Goal: Information Seeking & Learning: Learn about a topic

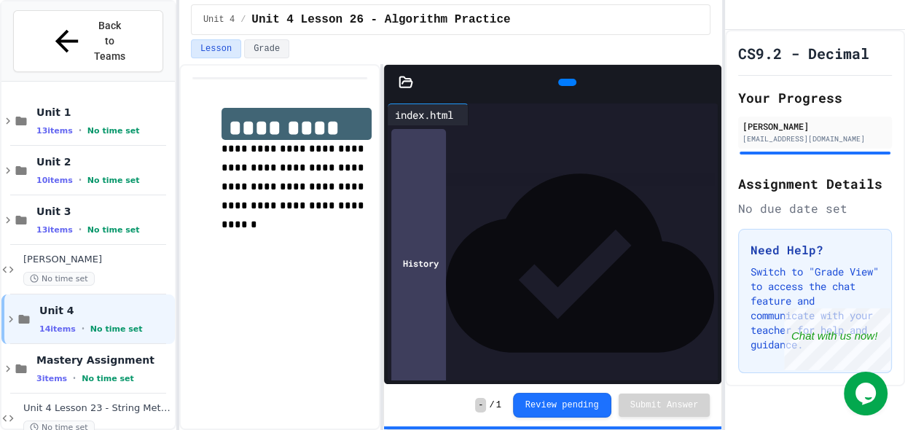
click at [227, 263] on div "**********" at bounding box center [452, 215] width 905 height 430
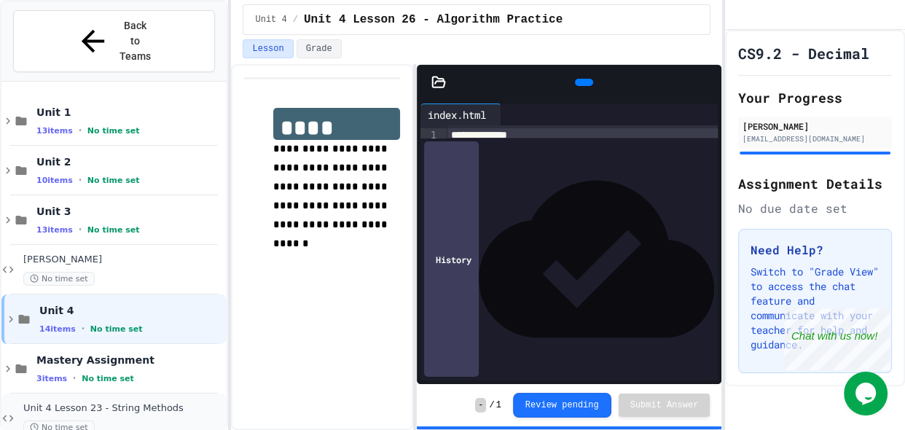
click at [135, 402] on div "Unit 4 Lesson 23 - String Methods No time set" at bounding box center [123, 418] width 200 height 32
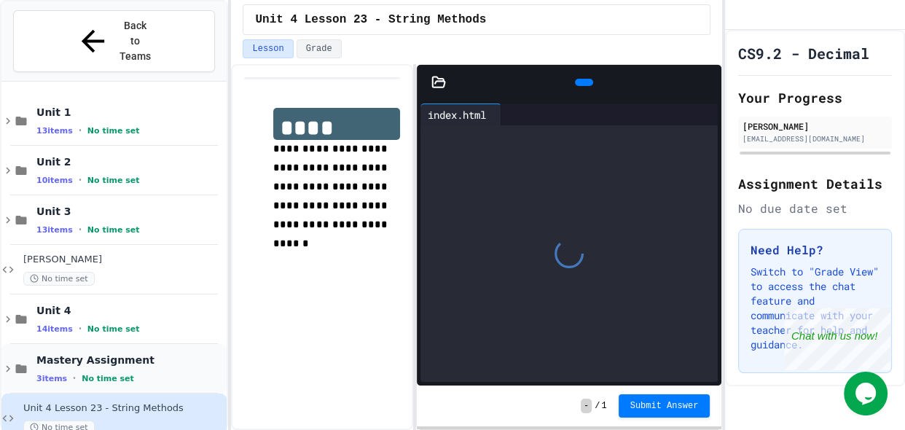
click at [109, 353] on span "Mastery Assignment" at bounding box center [129, 359] width 187 height 13
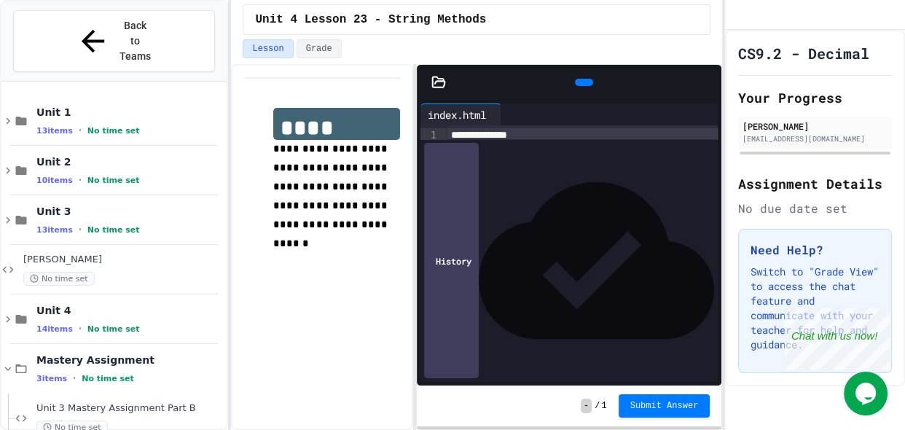
click at [109, 353] on span "Mastery Assignment" at bounding box center [129, 359] width 187 height 13
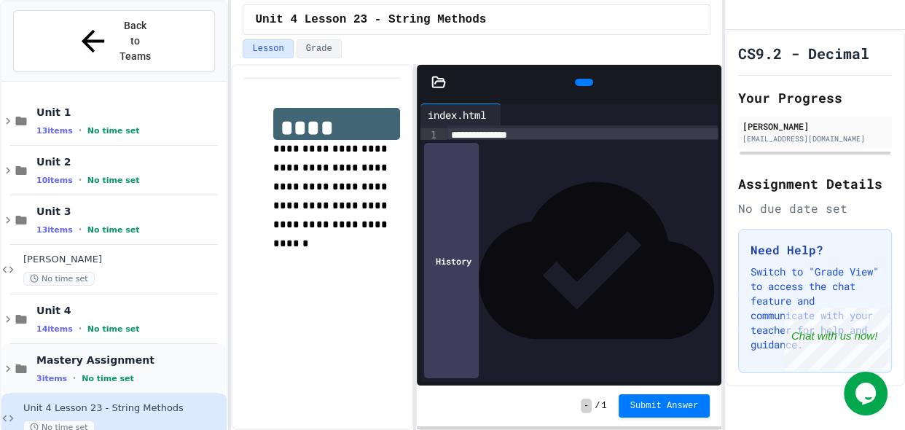
click at [133, 353] on div "Mastery Assignment 3 items • No time set" at bounding box center [129, 368] width 187 height 31
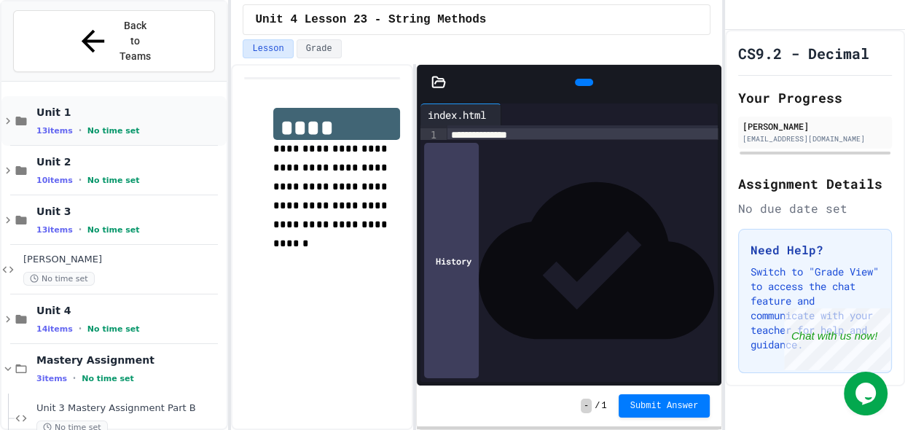
click at [125, 126] on span "No time set" at bounding box center [113, 130] width 52 height 9
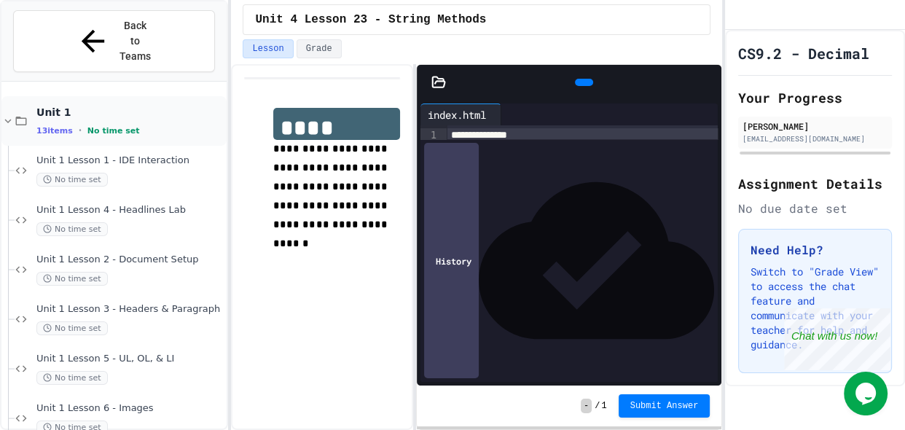
click at [125, 126] on span "No time set" at bounding box center [113, 130] width 52 height 9
